Goal: Check status: Check status

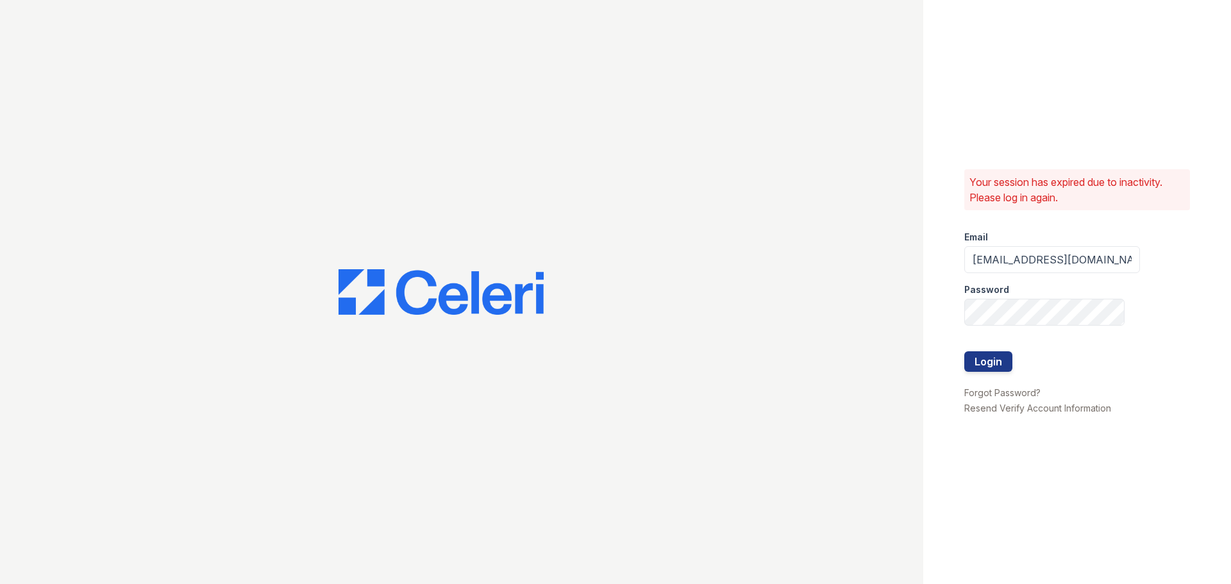
click at [964, 351] on button "Login" at bounding box center [988, 361] width 48 height 21
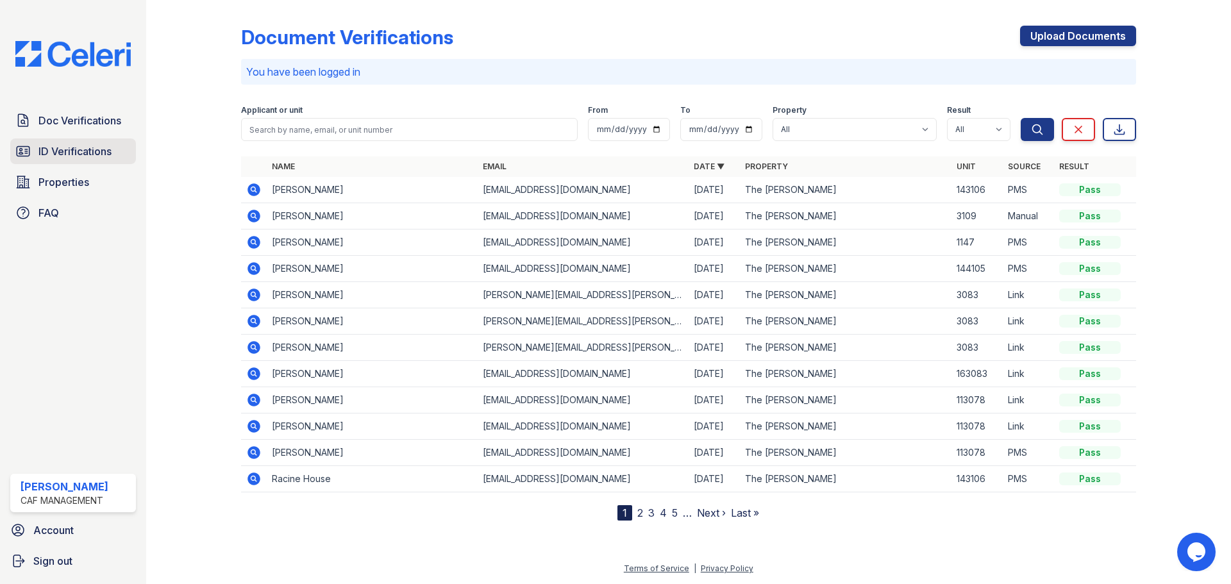
click at [76, 153] on span "ID Verifications" at bounding box center [74, 151] width 73 height 15
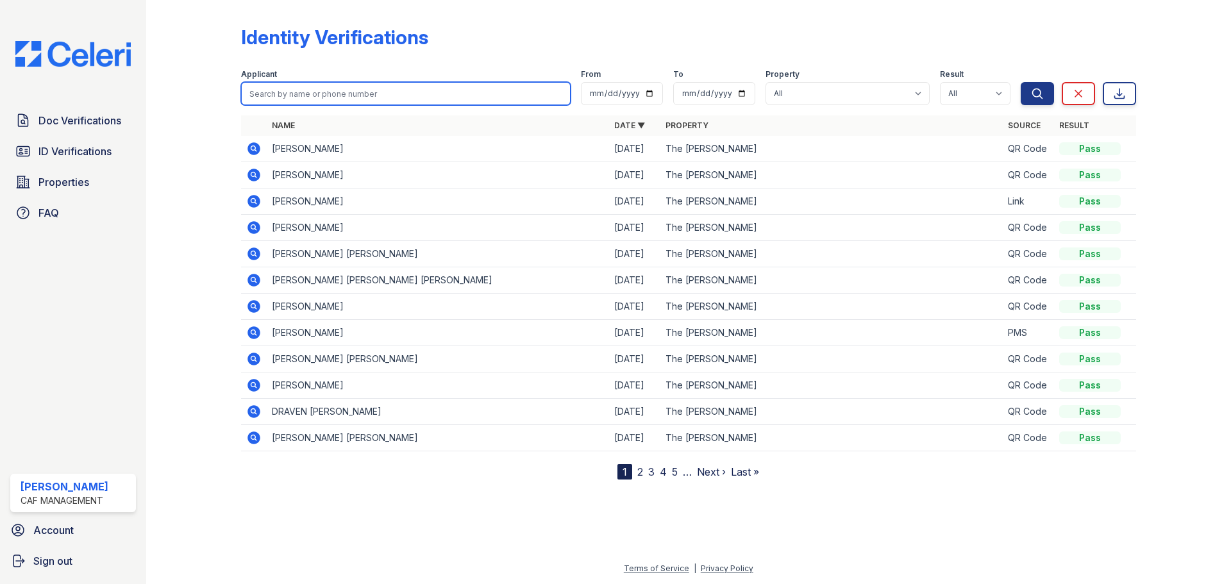
click at [328, 97] on input "search" at bounding box center [406, 93] width 330 height 23
type input "lakshmi"
click at [1021, 82] on button "Search" at bounding box center [1037, 93] width 33 height 23
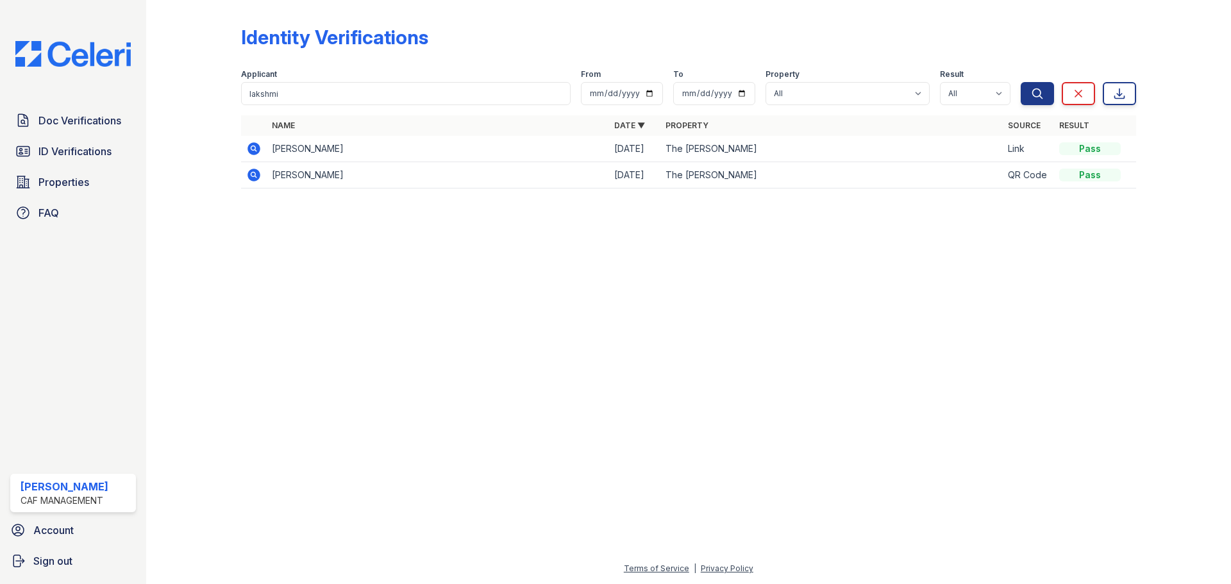
click at [252, 150] on icon at bounding box center [253, 148] width 15 height 15
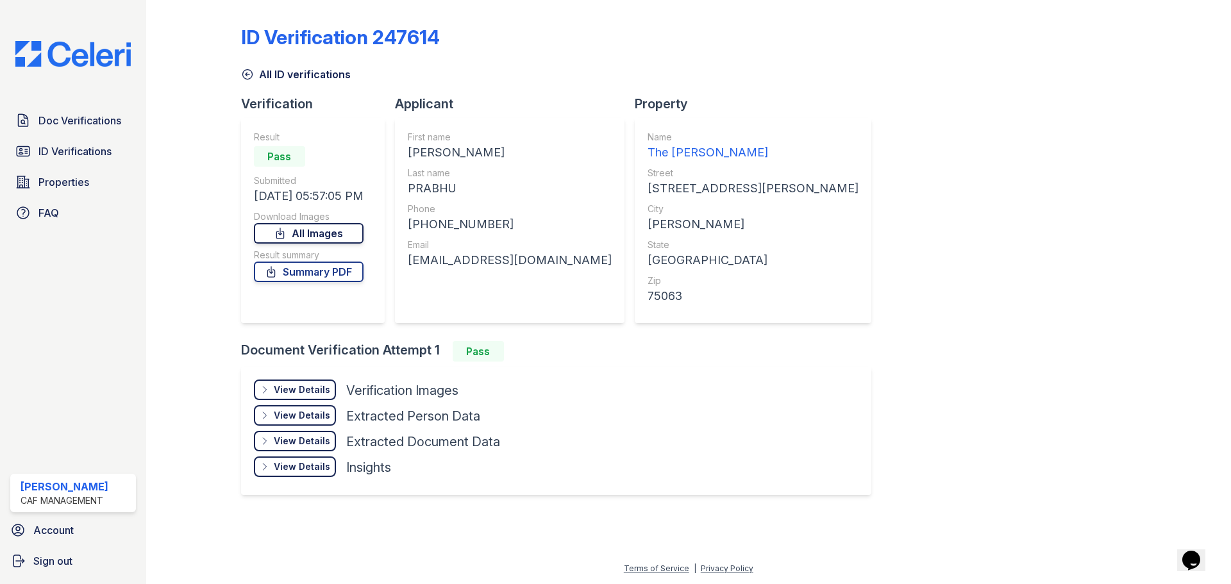
click at [350, 232] on link "All Images" at bounding box center [309, 233] width 110 height 21
